Goal: Information Seeking & Learning: Learn about a topic

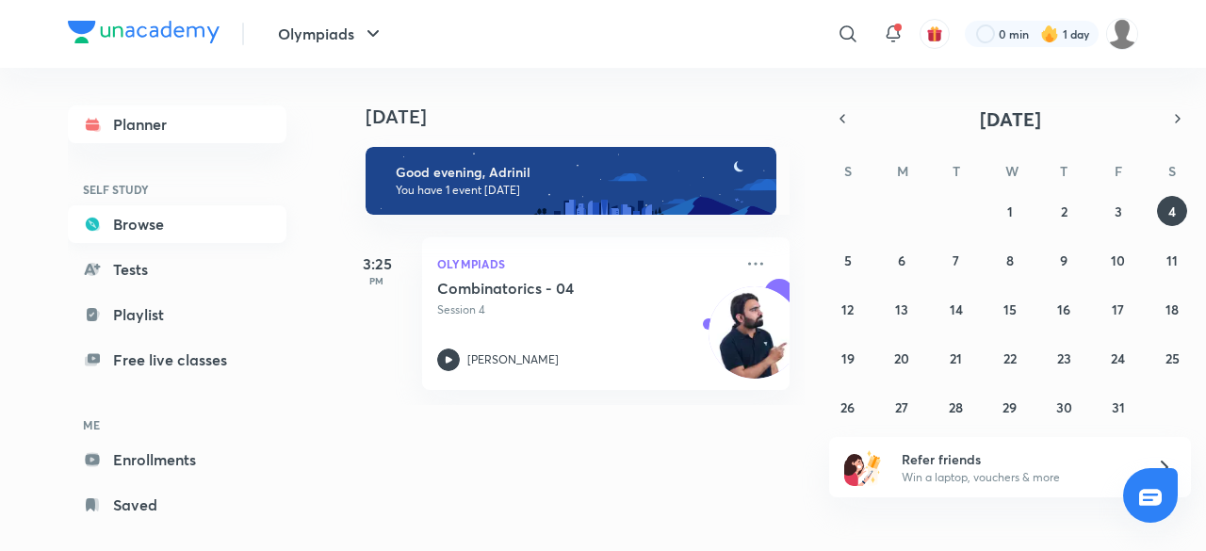
click at [192, 212] on link "Browse" at bounding box center [177, 224] width 219 height 38
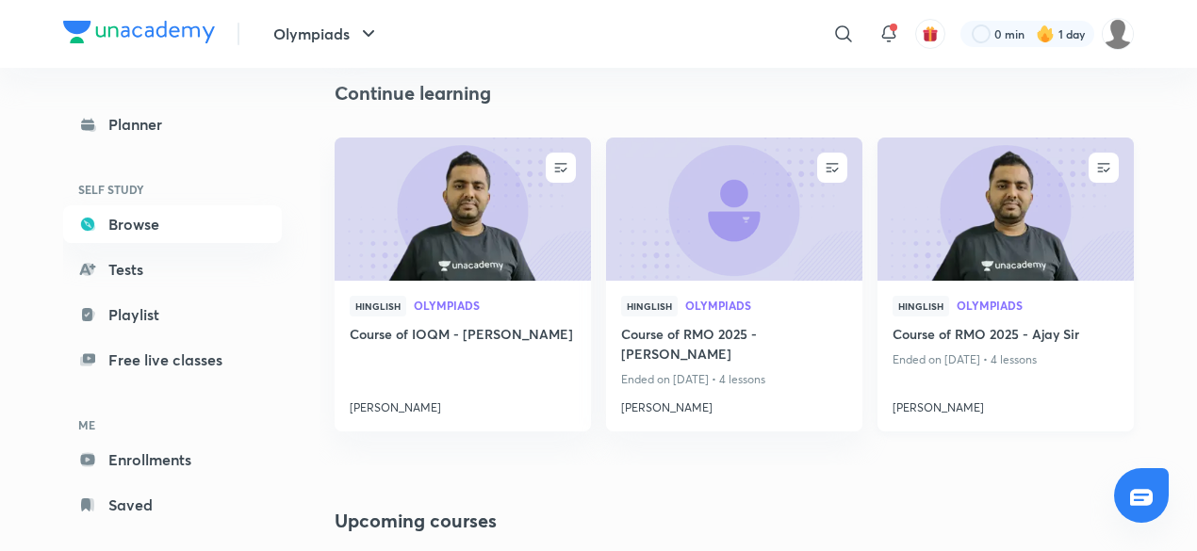
scroll to position [204, 0]
click at [524, 315] on div "Hinglish Olympiads" at bounding box center [463, 309] width 226 height 28
click at [533, 338] on h4 "Course of IOQM - [PERSON_NAME]" at bounding box center [463, 335] width 226 height 24
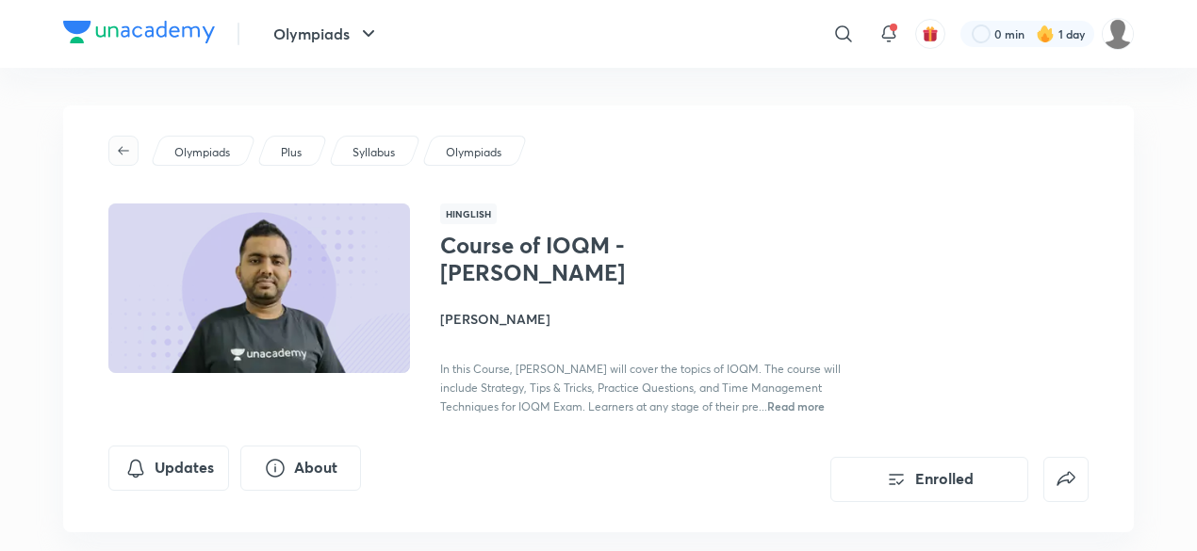
click at [122, 151] on icon "button" at bounding box center [123, 150] width 11 height 8
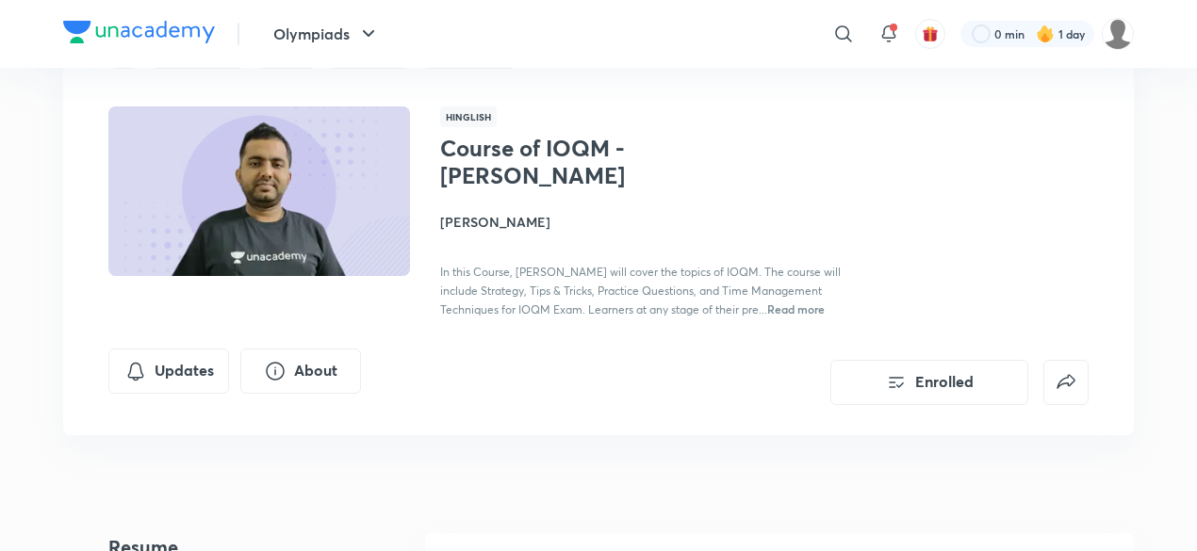
scroll to position [98, 0]
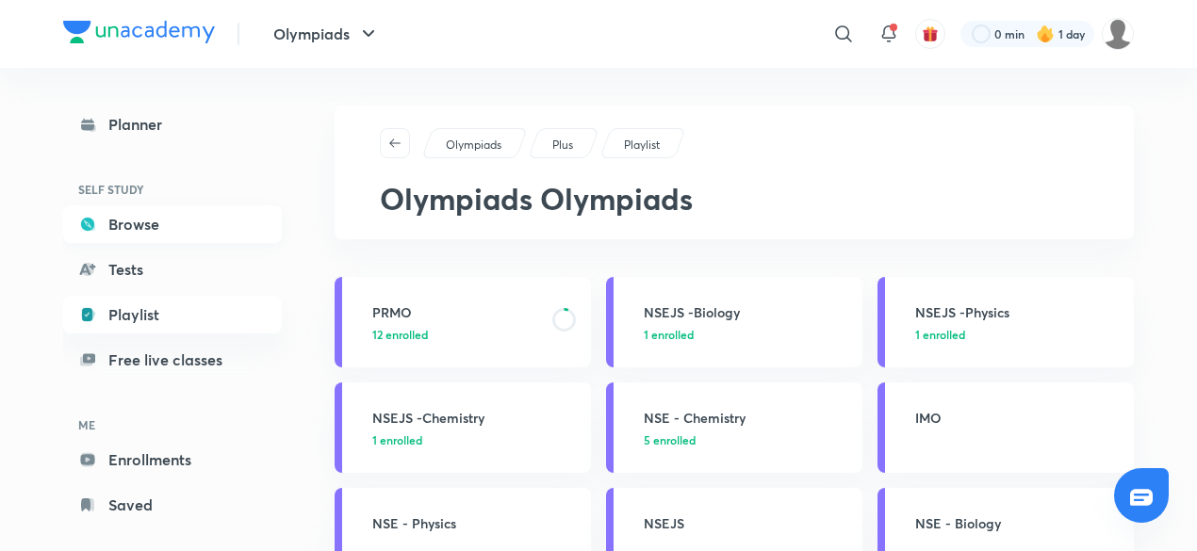
click at [165, 222] on link "Browse" at bounding box center [172, 224] width 219 height 38
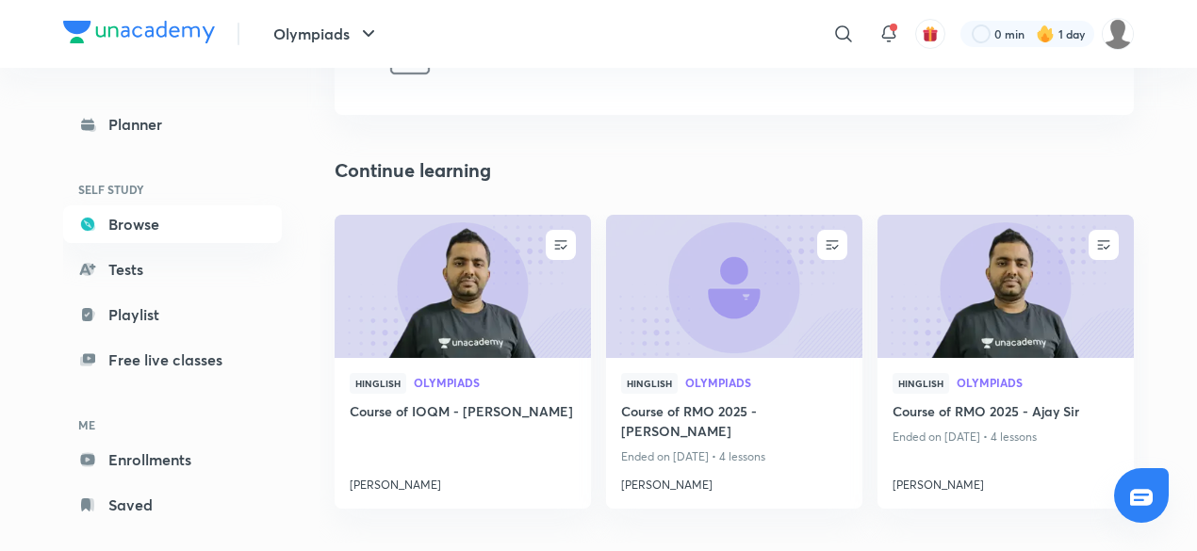
scroll to position [142, 0]
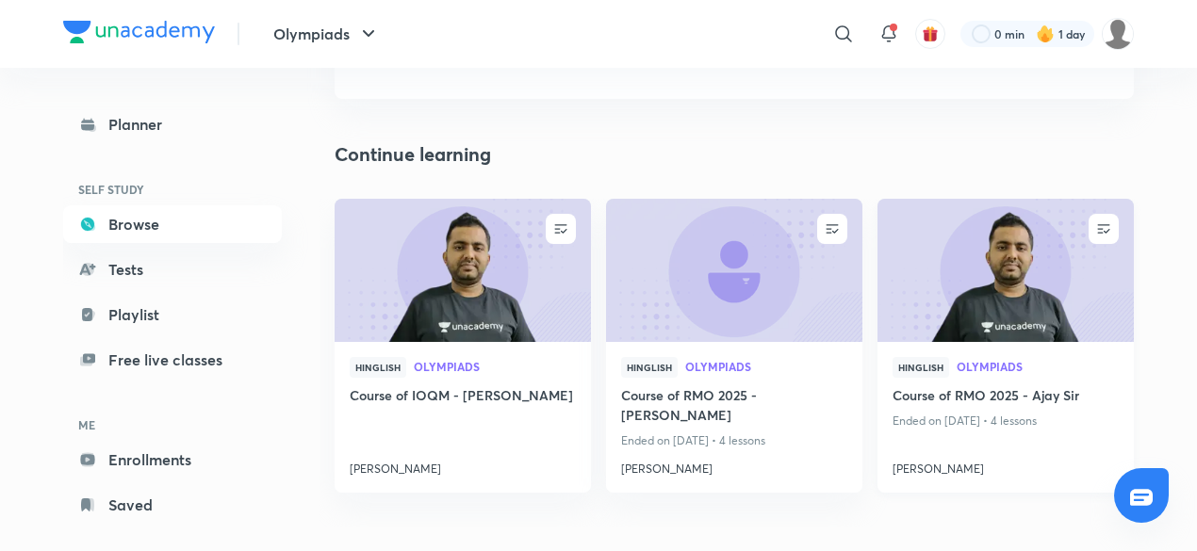
click at [1016, 323] on img at bounding box center [1004, 270] width 261 height 146
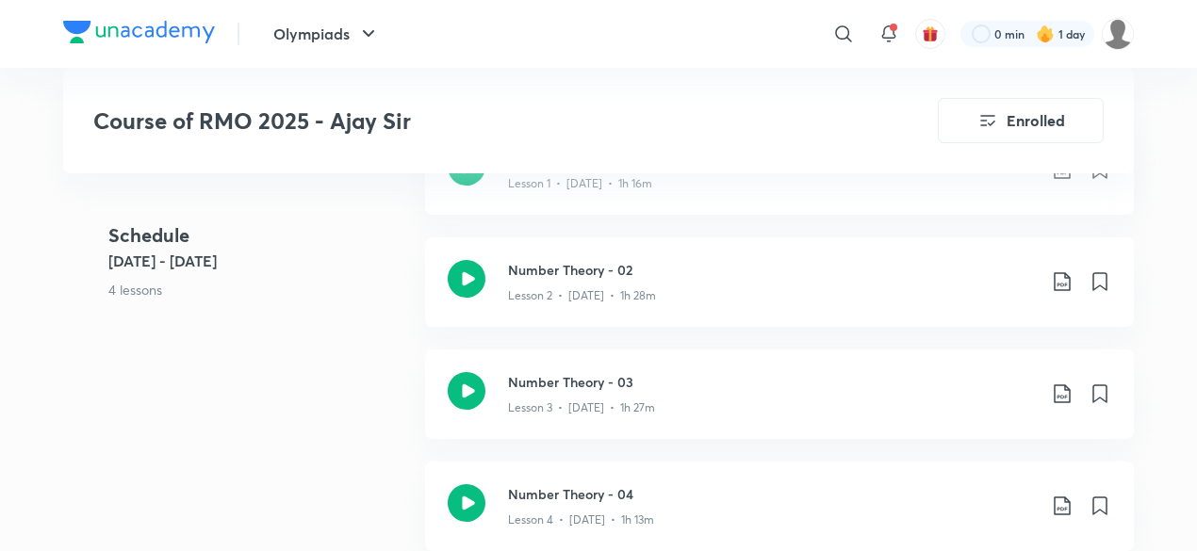
scroll to position [884, 0]
